Goal: Task Accomplishment & Management: Use online tool/utility

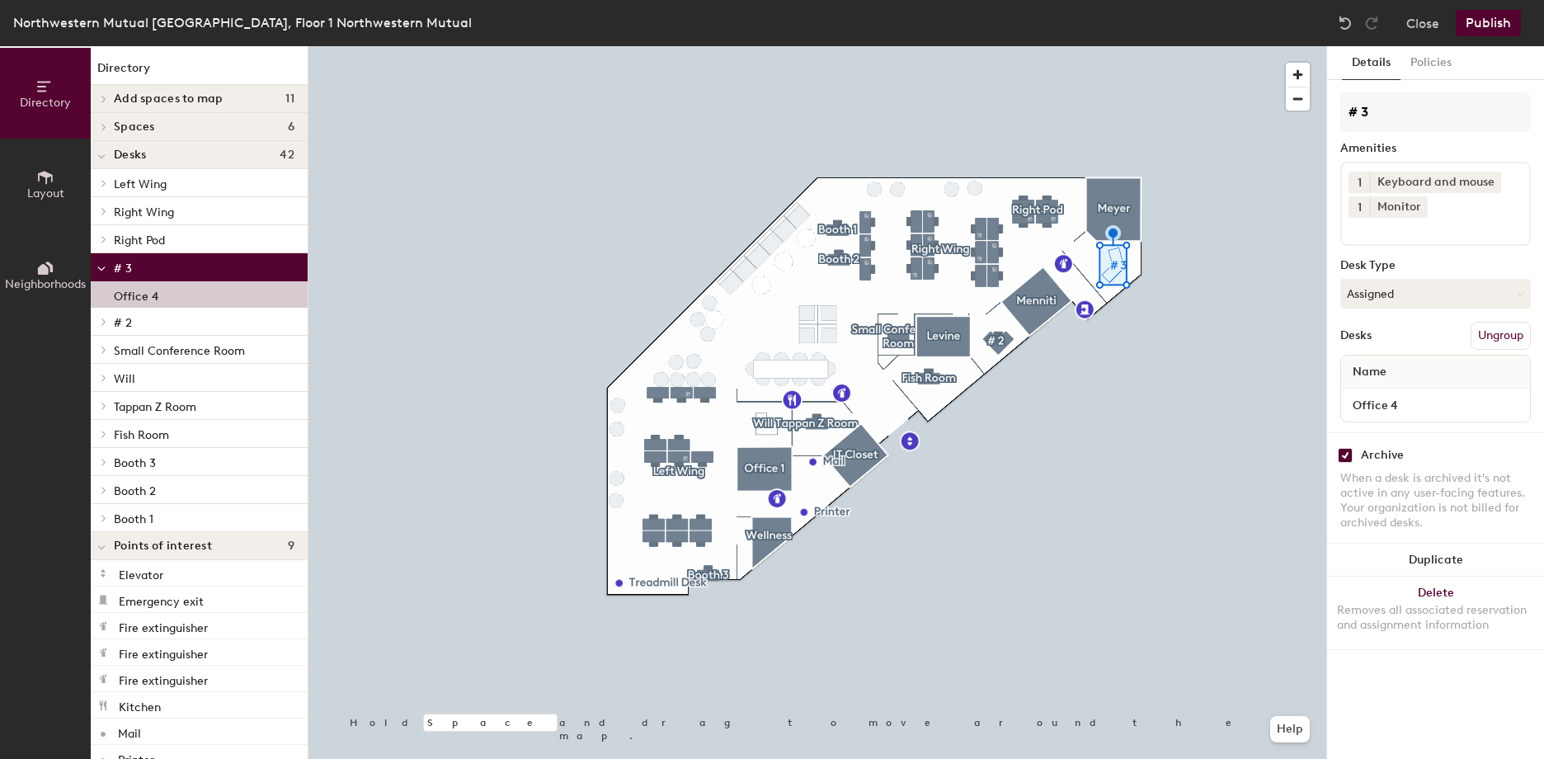
click at [1349, 457] on input "checkbox" at bounding box center [1345, 455] width 15 height 15
checkbox input "false"
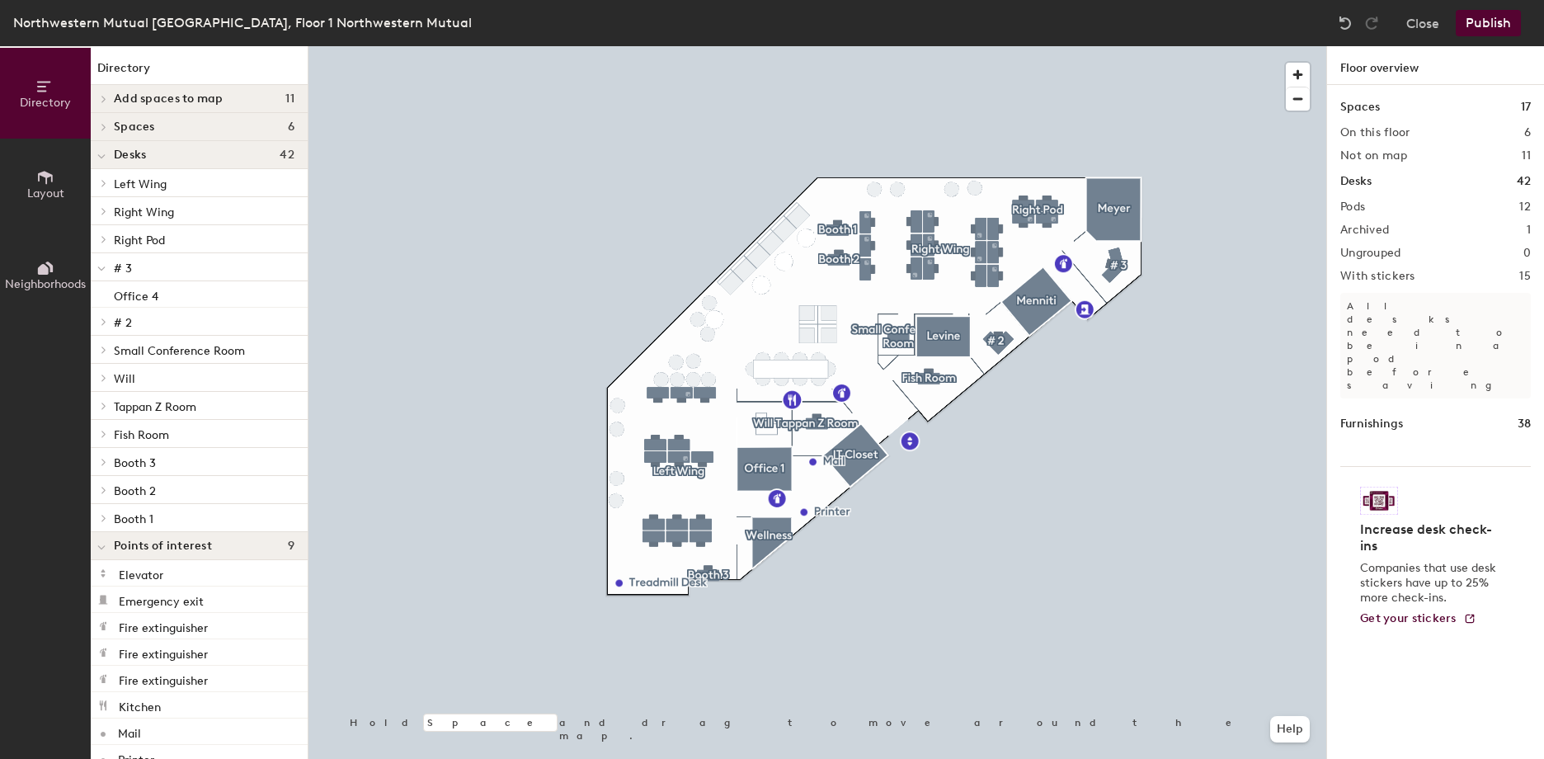
click at [1482, 18] on button "Publish" at bounding box center [1488, 23] width 65 height 26
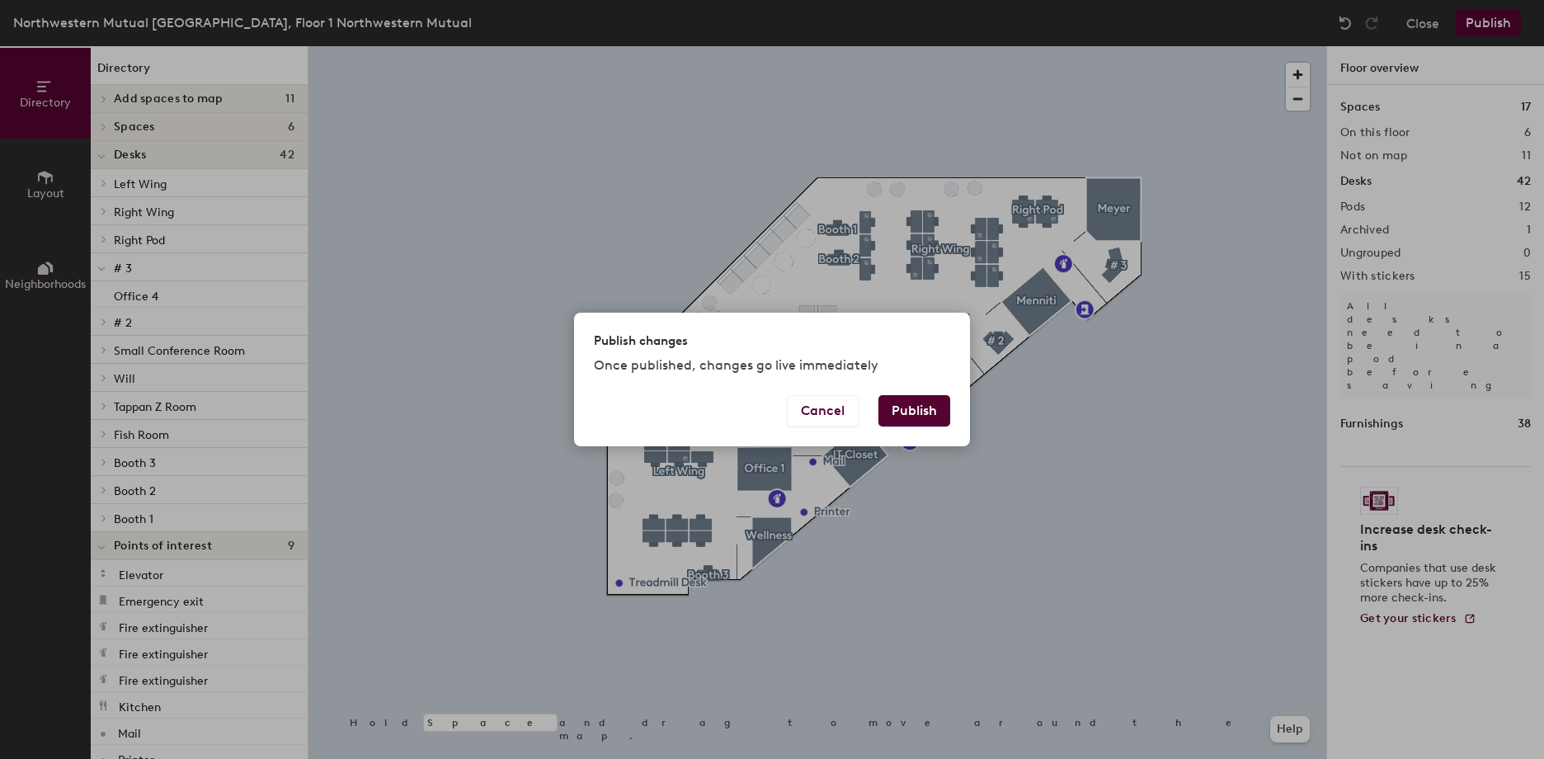
click at [931, 413] on button "Publish" at bounding box center [914, 410] width 72 height 31
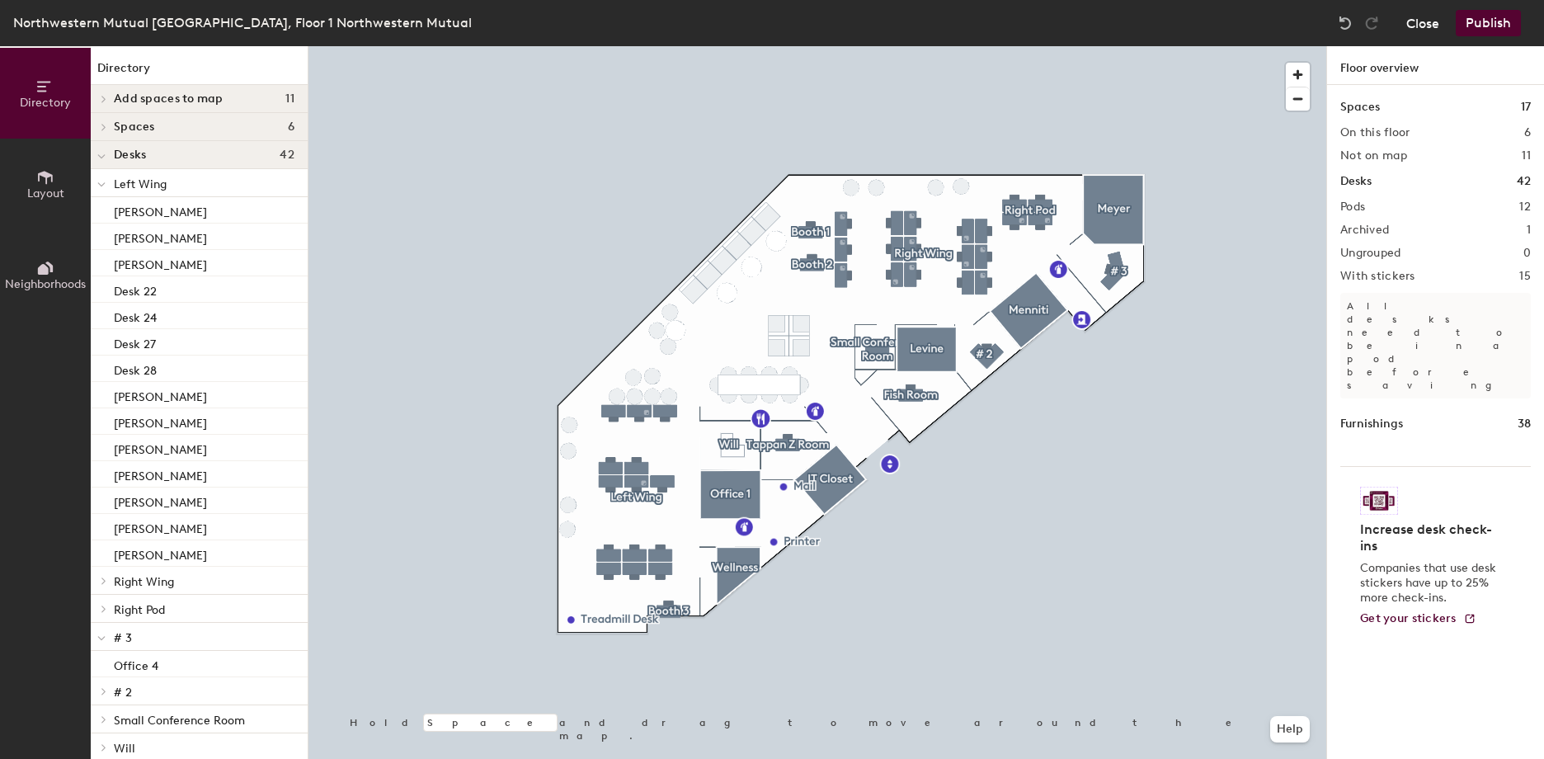
click at [1430, 23] on button "Close" at bounding box center [1422, 23] width 33 height 26
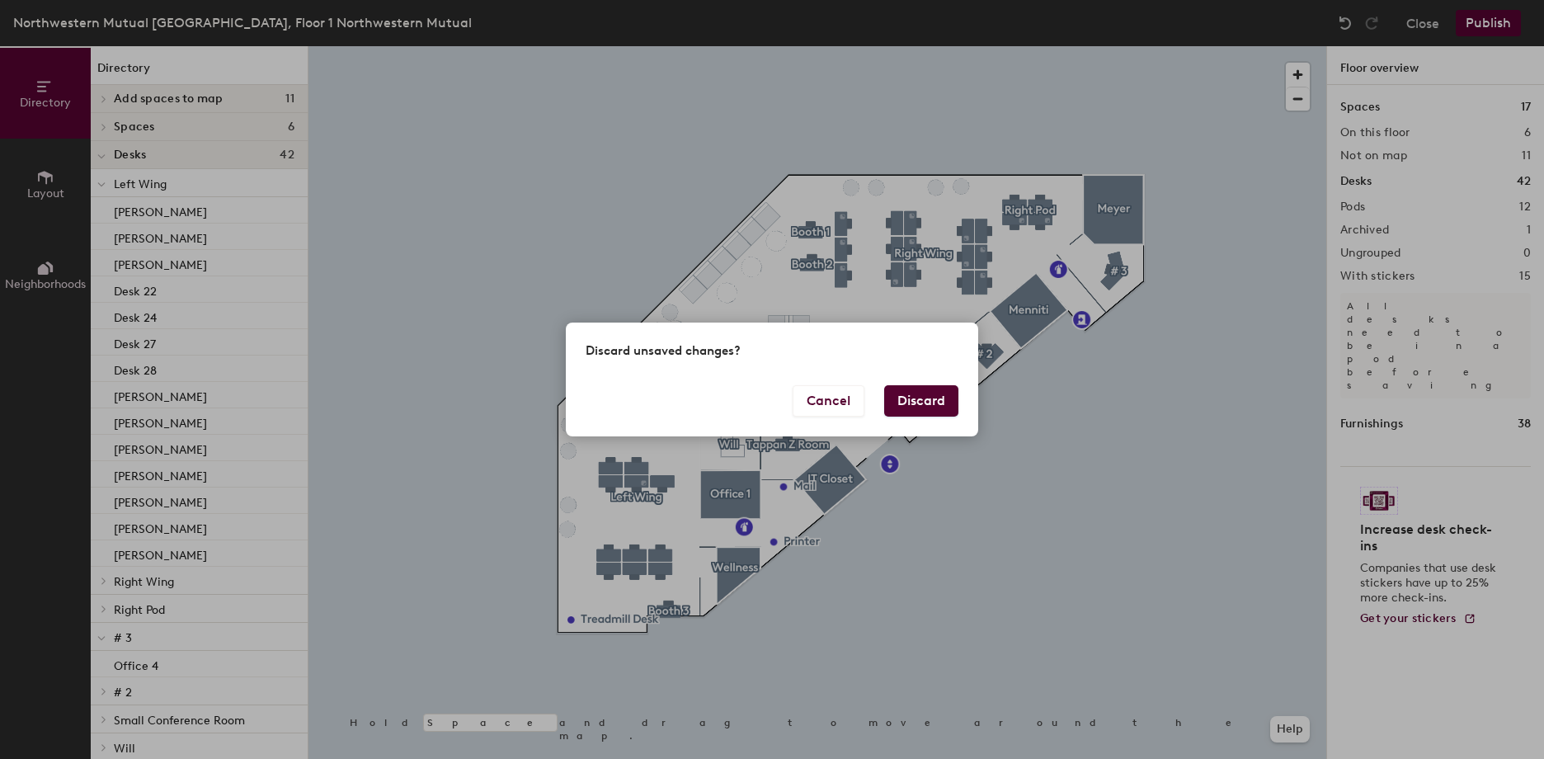
click at [919, 399] on button "Discard" at bounding box center [921, 400] width 74 height 31
